Goal: Find specific fact: Find specific fact

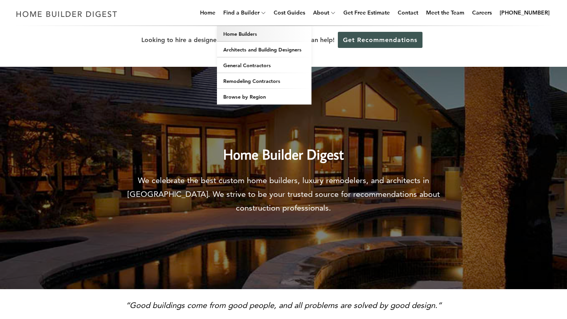
click at [249, 33] on link "Home Builders" at bounding box center [264, 34] width 94 height 16
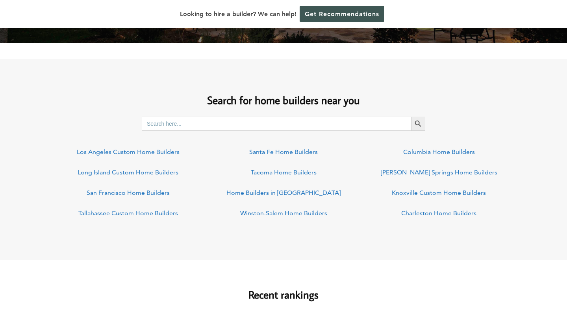
scroll to position [566, 0]
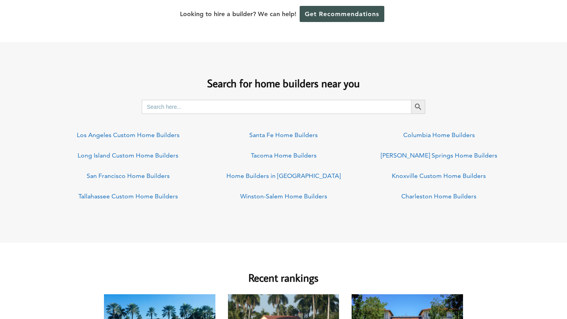
click at [259, 104] on input "Search for:" at bounding box center [276, 107] width 269 height 14
type input "02467"
click at [419, 109] on icon "Search" at bounding box center [418, 107] width 9 height 9
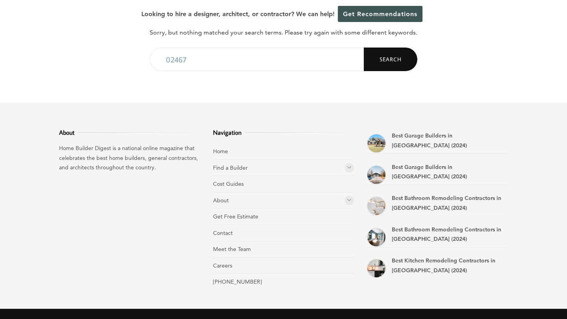
scroll to position [188, 0]
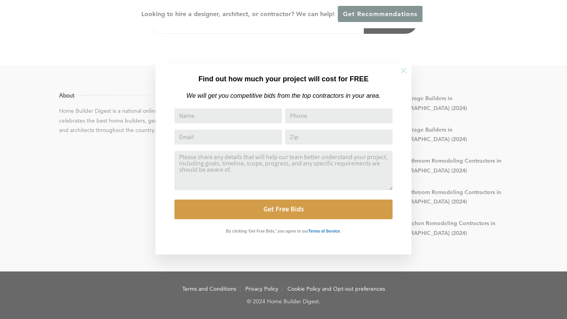
click at [402, 67] on icon at bounding box center [403, 70] width 9 height 9
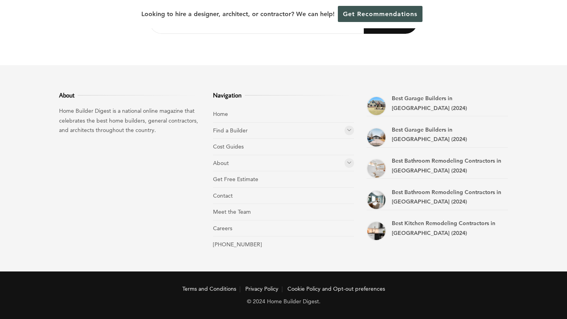
scroll to position [0, 0]
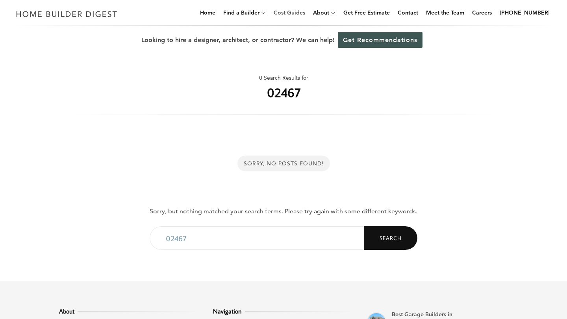
click at [295, 13] on link "Cost Guides" at bounding box center [289, 12] width 38 height 25
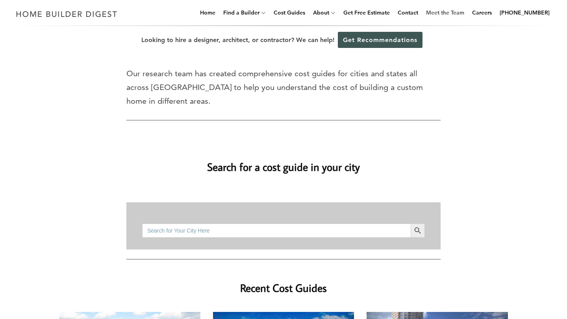
click at [463, 13] on link "Meet the Team" at bounding box center [445, 12] width 44 height 25
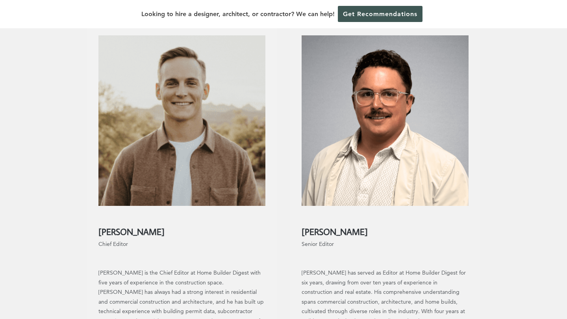
scroll to position [167, 0]
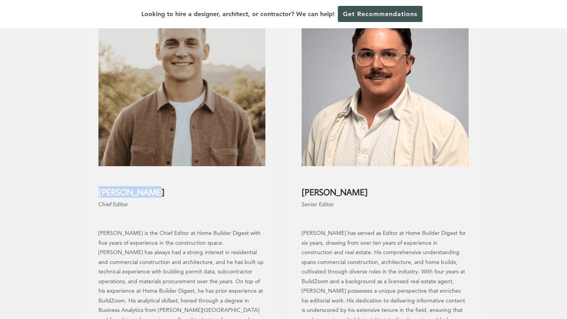
drag, startPoint x: 96, startPoint y: 191, endPoint x: 154, endPoint y: 189, distance: 58.3
copy h2 "[PERSON_NAME]"
